Goal: Use online tool/utility: Utilize a website feature to perform a specific function

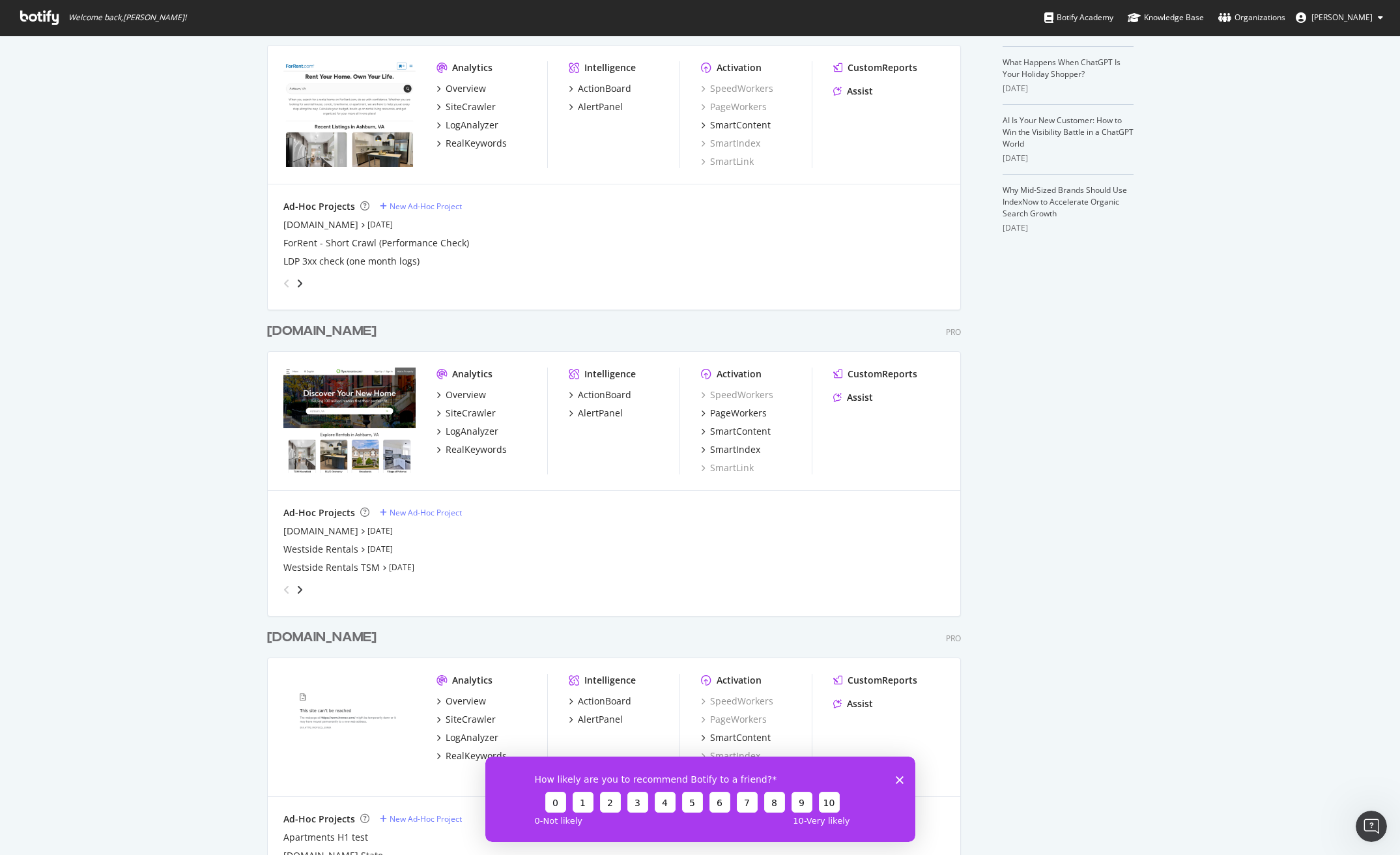
scroll to position [408, 0]
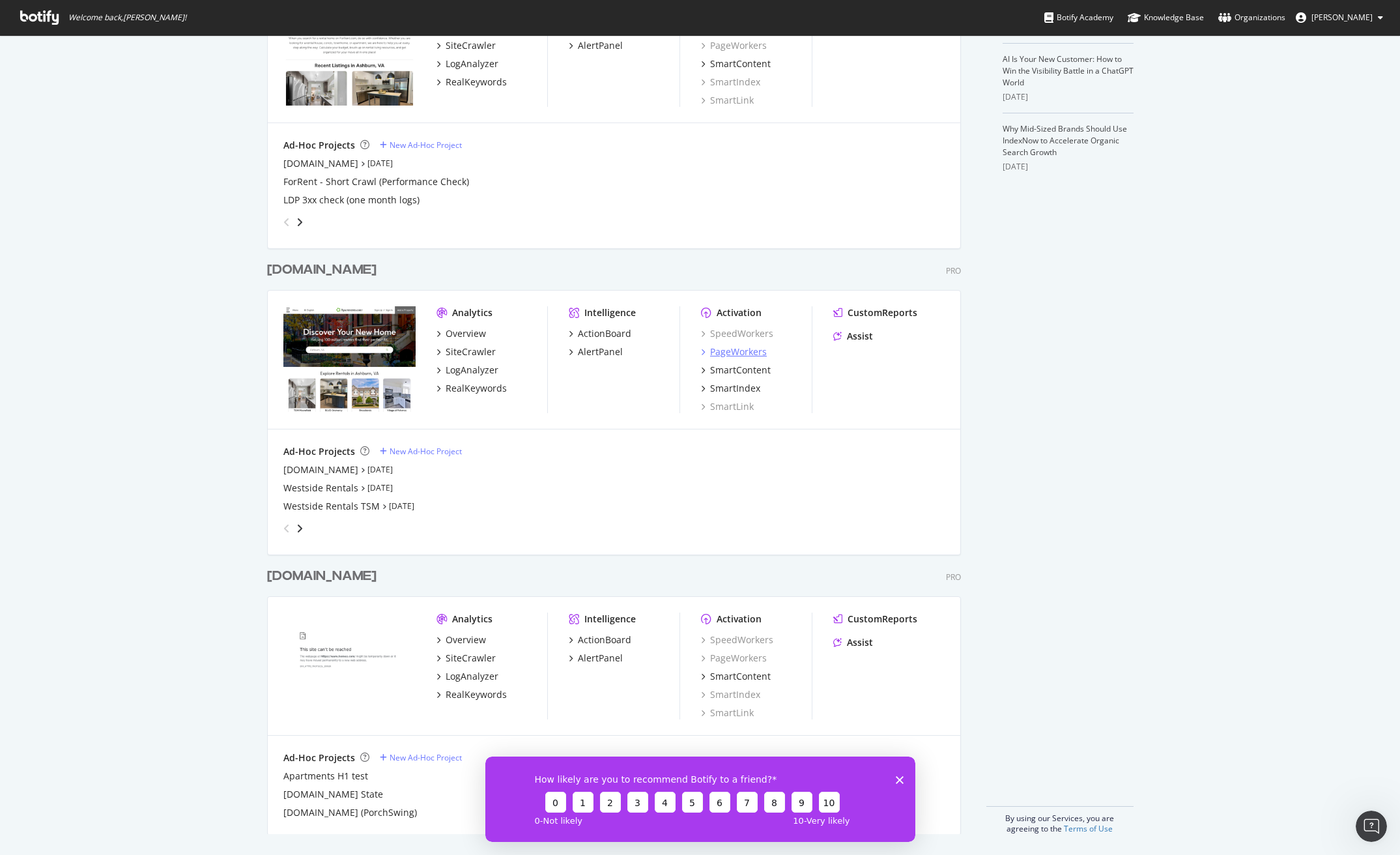
click at [743, 350] on div "PageWorkers" at bounding box center [739, 351] width 57 height 13
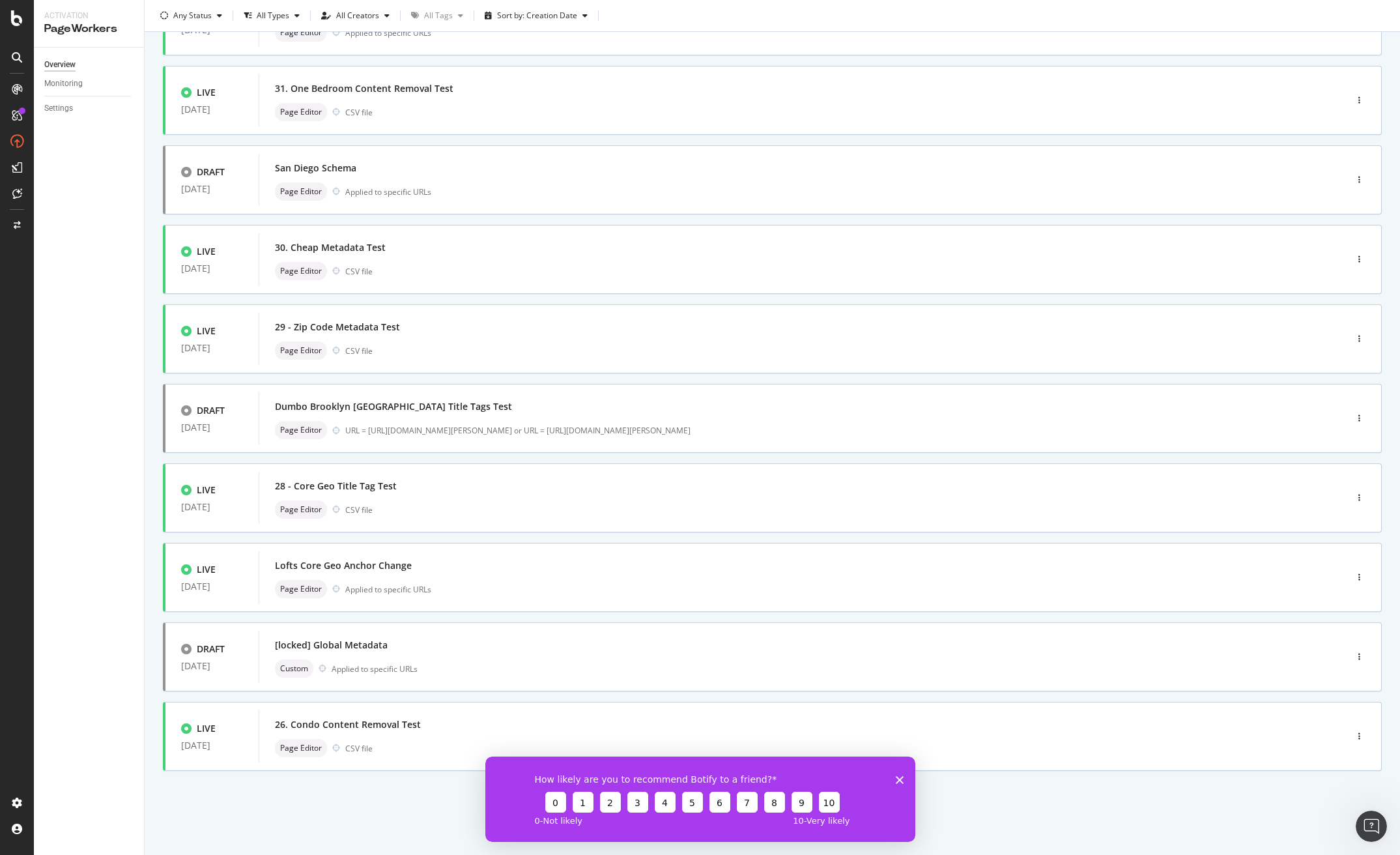
click at [899, 776] on icon "Close survey" at bounding box center [899, 779] width 8 height 8
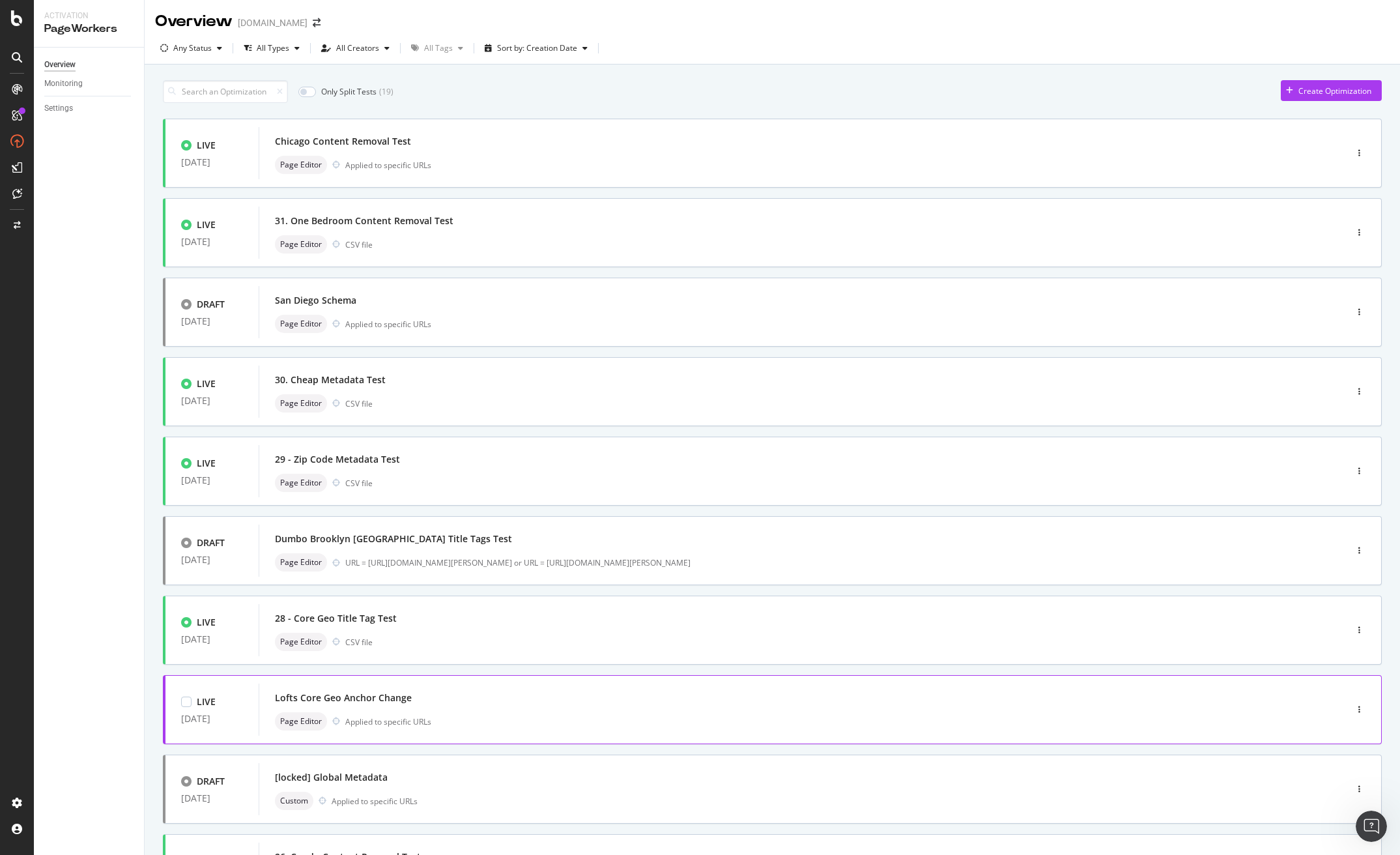
scroll to position [132, 0]
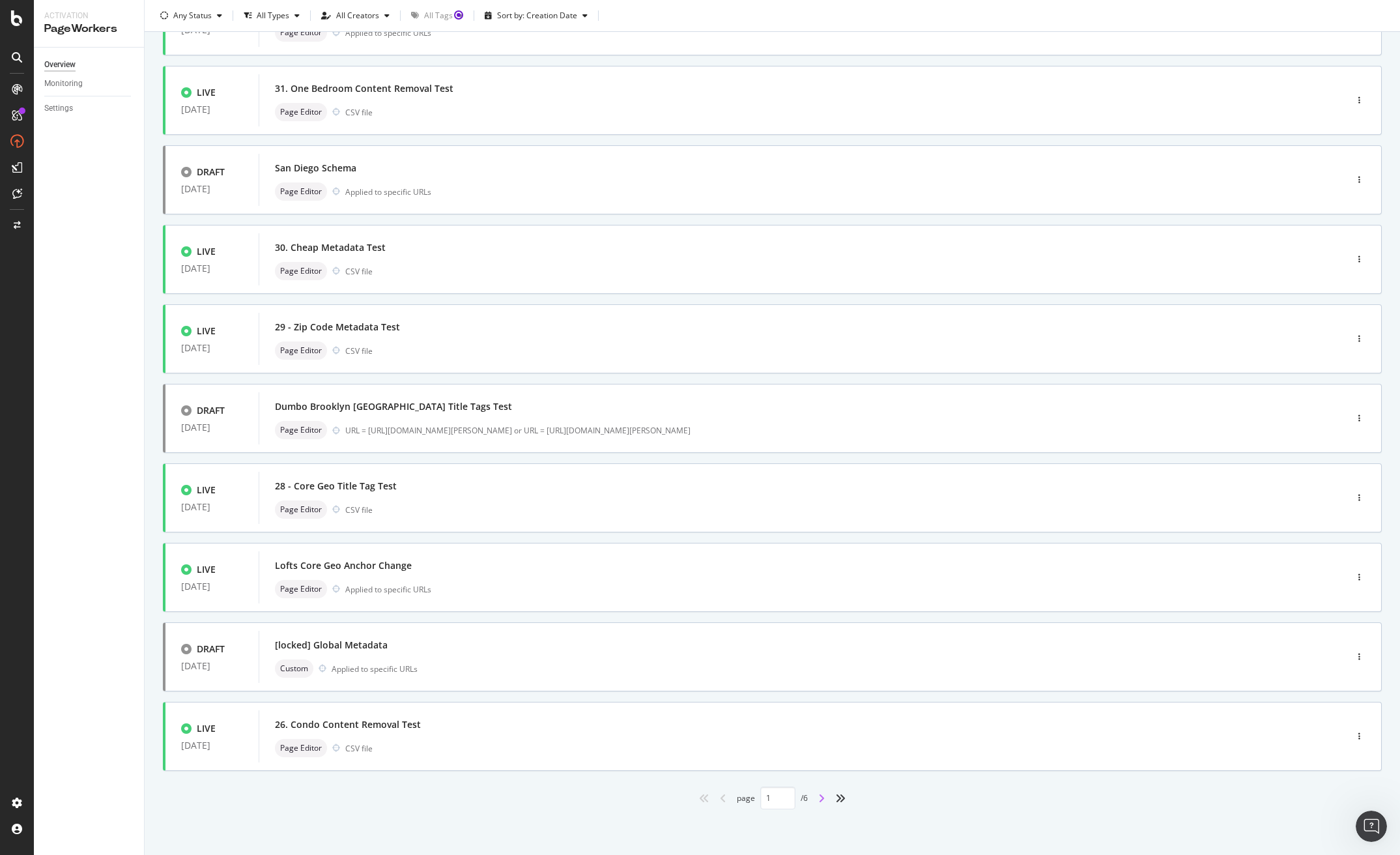
click at [819, 799] on icon "angle-right" at bounding box center [822, 799] width 7 height 11
type input "2"
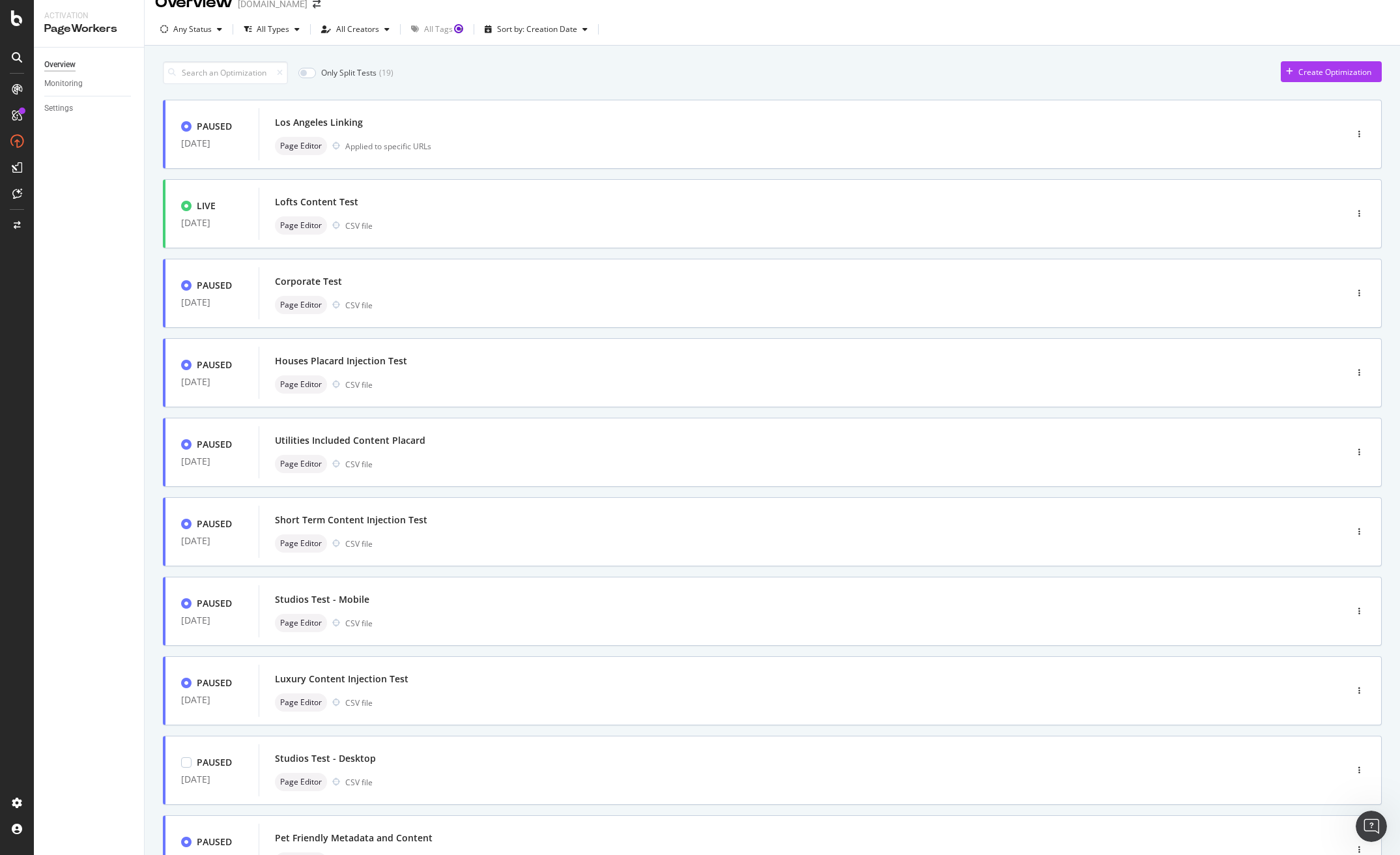
scroll to position [0, 0]
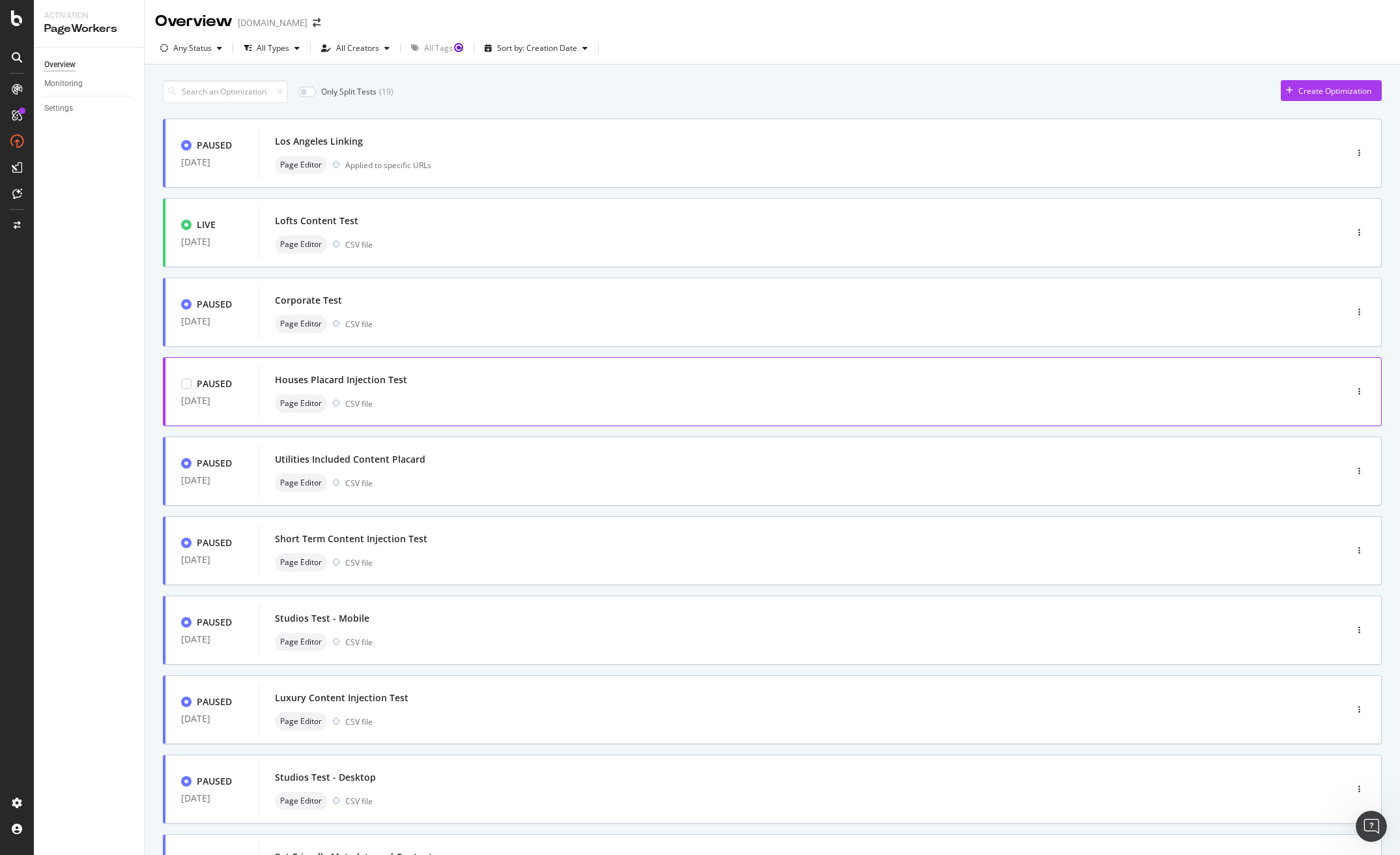
click at [470, 379] on div "Houses Placard Injection Test" at bounding box center [783, 380] width 1016 height 18
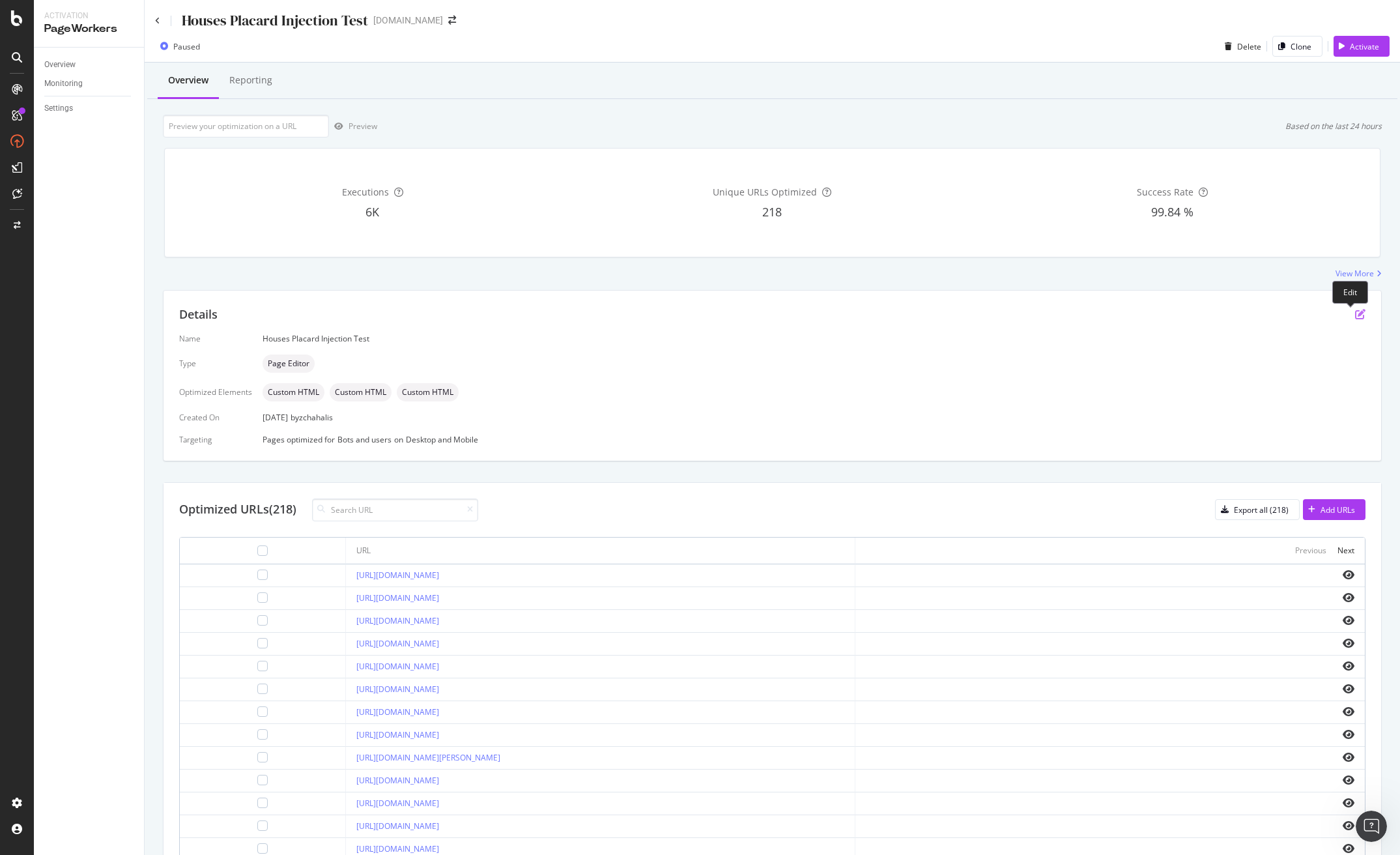
click at [1355, 315] on icon "pen-to-square" at bounding box center [1360, 315] width 11 height 11
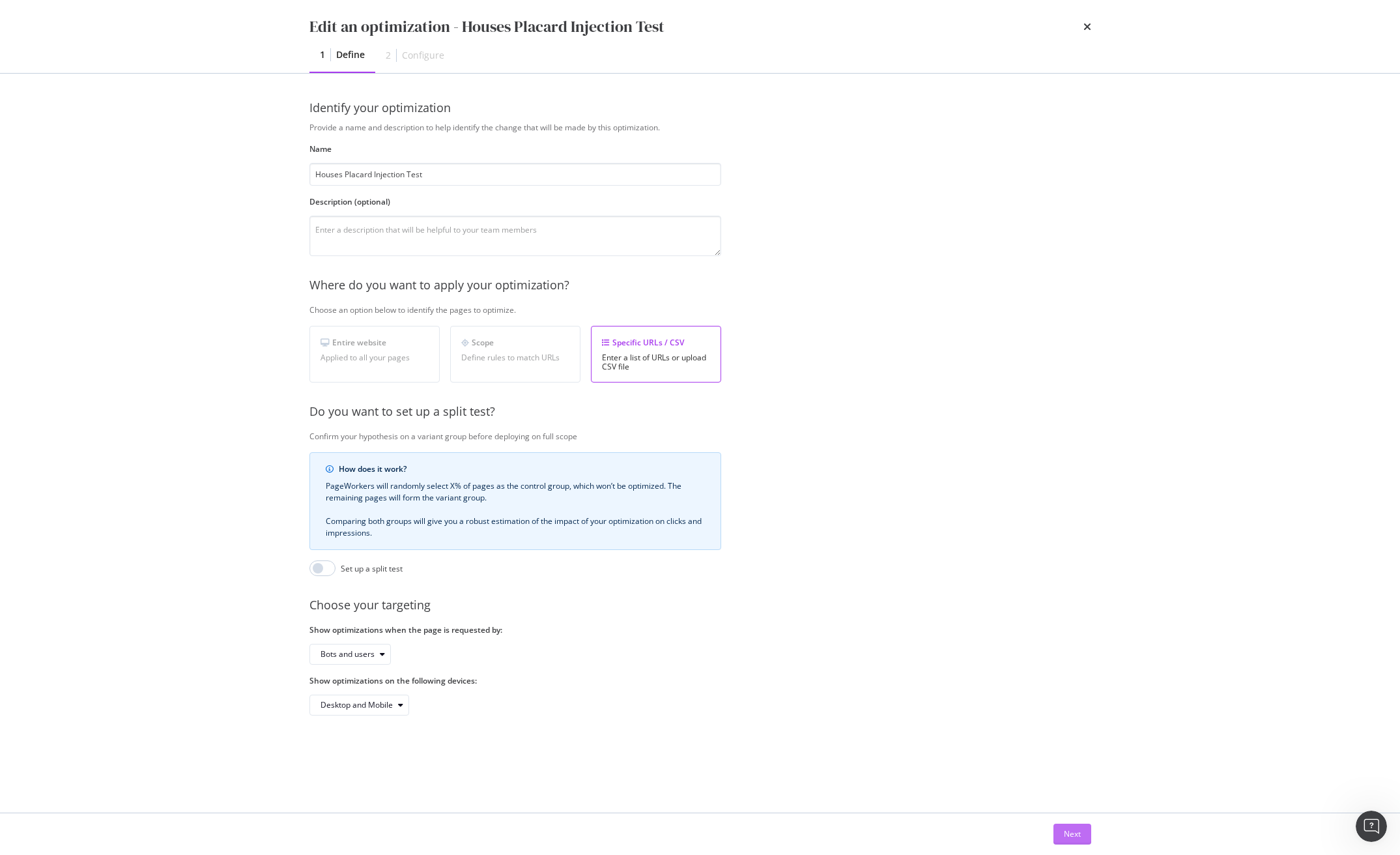
click at [1072, 829] on div "Next" at bounding box center [1072, 834] width 17 height 11
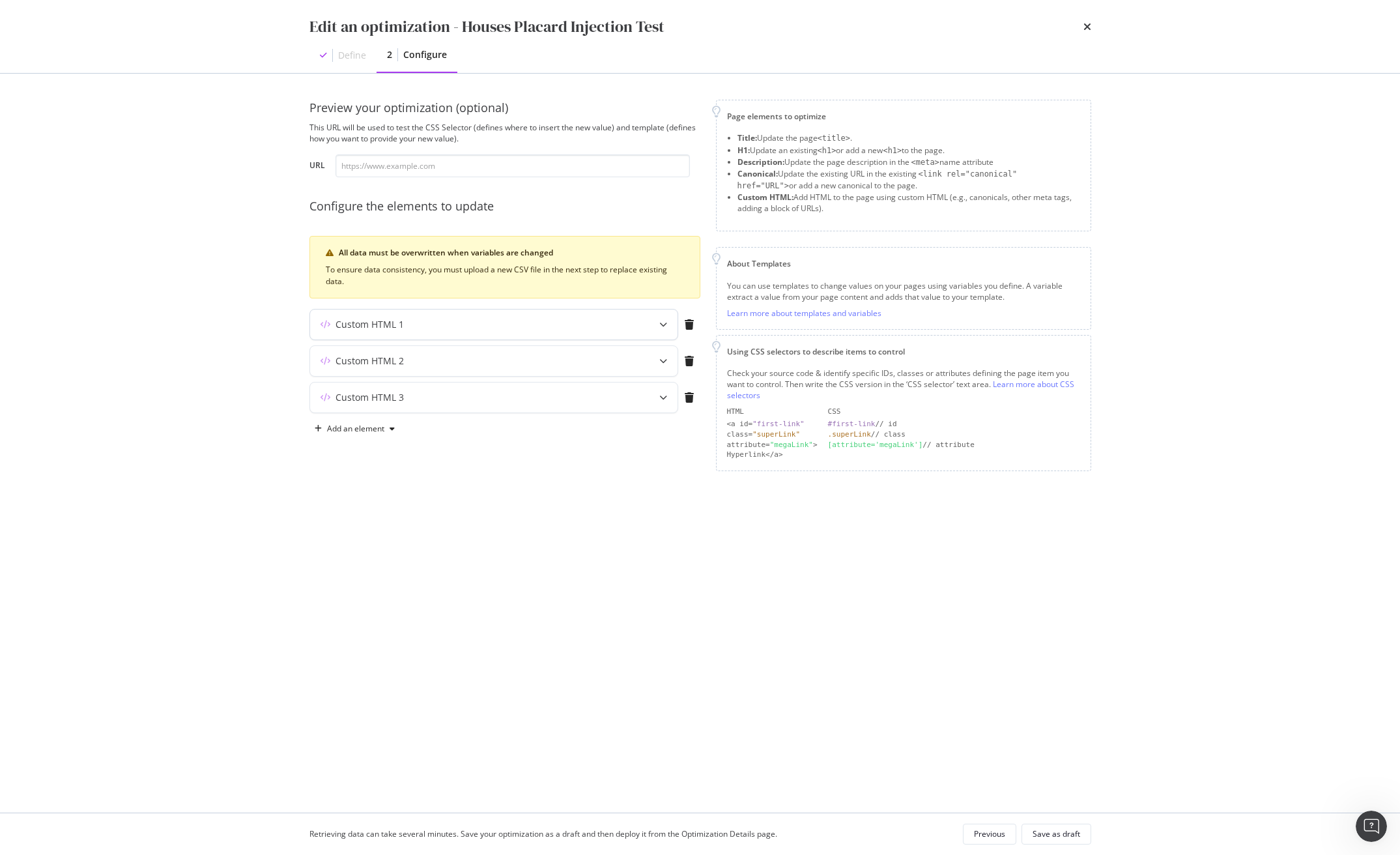
click at [602, 334] on div "Custom HTML 1" at bounding box center [494, 325] width 368 height 30
